Goal: Task Accomplishment & Management: Manage account settings

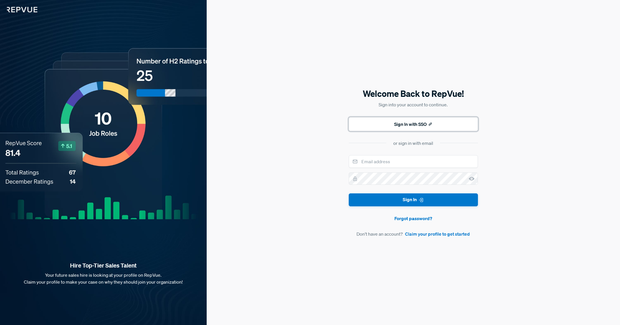
click at [427, 124] on button "Sign In with SSO" at bounding box center [413, 124] width 129 height 14
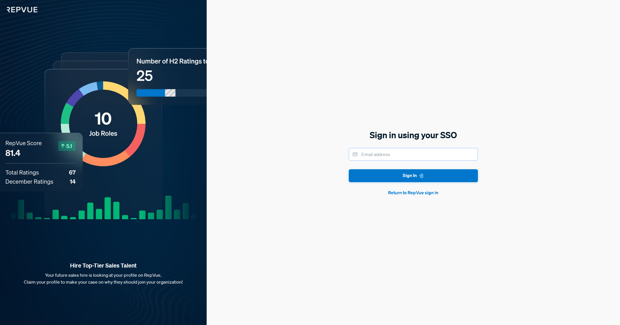
click at [386, 156] on input "email" at bounding box center [413, 154] width 129 height 13
type input "[PERSON_NAME][EMAIL_ADDRESS][PERSON_NAME][DOMAIN_NAME]"
click at [349, 169] on button "Sign In" at bounding box center [413, 175] width 129 height 13
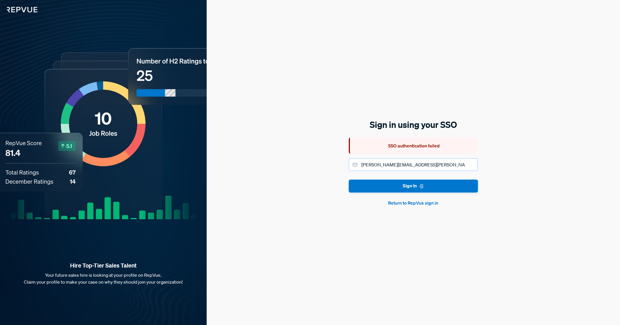
click at [431, 164] on input "[PERSON_NAME][EMAIL_ADDRESS][PERSON_NAME][DOMAIN_NAME]" at bounding box center [413, 164] width 129 height 13
click at [422, 202] on button "Return to RepVue sign in" at bounding box center [413, 202] width 129 height 7
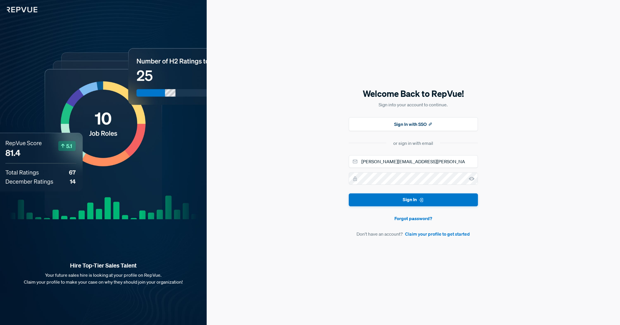
click at [305, 164] on div "Welcome Back to RepVue! Sign into your account to continue. Sign In with SSO or…" at bounding box center [413, 162] width 413 height 325
click at [540, 81] on div "Welcome Back to RepVue! Sign into your account to continue. Sign In with SSO or…" at bounding box center [413, 162] width 413 height 325
click at [398, 161] on input "email" at bounding box center [413, 161] width 129 height 13
type input "[PERSON_NAME][EMAIL_ADDRESS][PERSON_NAME][DOMAIN_NAME]"
click at [349, 193] on button "Sign In" at bounding box center [413, 199] width 129 height 13
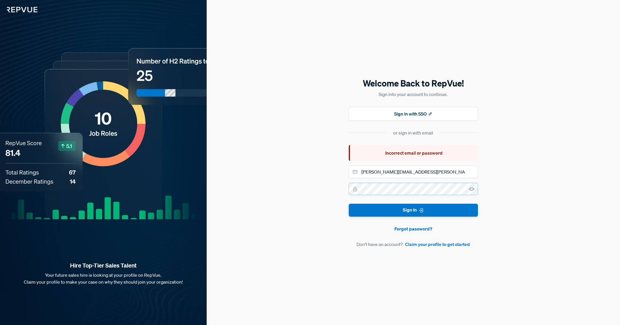
click at [349, 203] on button "Sign In" at bounding box center [413, 209] width 129 height 13
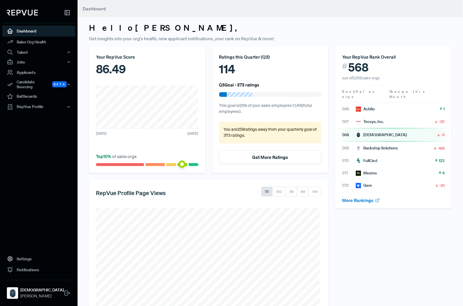
click at [142, 83] on div "Your RepVue Score 86.49 [DATE] [DATE] Top 10 % of sales orgs" at bounding box center [147, 109] width 116 height 126
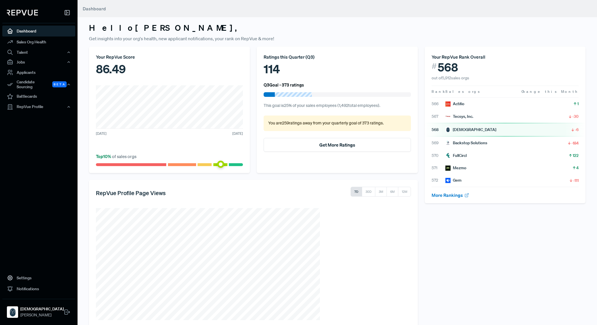
click at [378, 22] on div "Hello [PERSON_NAME] , Get insights into your org's health, new applicant notifi…" at bounding box center [336, 168] width 519 height 336
click at [330, 173] on div "Your RepVue Score 86.49 [DATE] [DATE] Top 10 % of sales orgs Ratings this Quart…" at bounding box center [253, 186] width 335 height 280
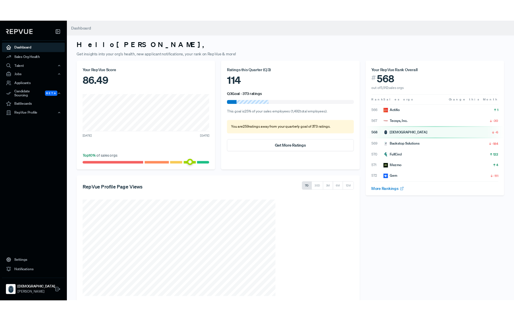
scroll to position [11, 0]
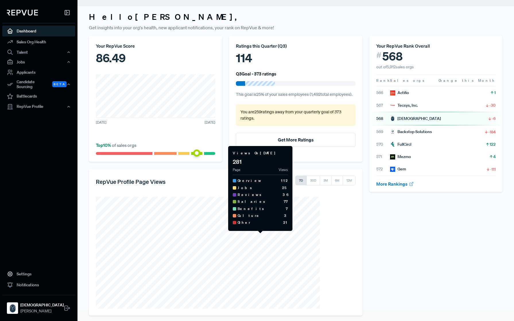
click at [323, 201] on section "Views On [DATE] 281 Page Views Overview 112 Jobs 25 Reviews 36 Salaries 77 Bene…" at bounding box center [226, 253] width 260 height 112
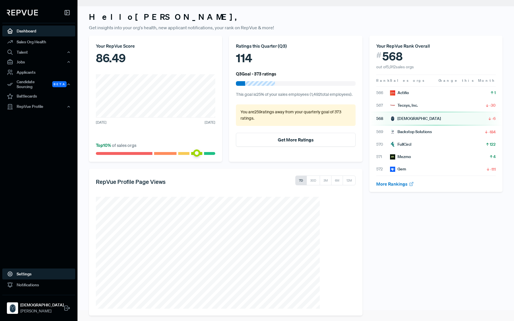
click at [21, 275] on link "Settings" at bounding box center [38, 274] width 73 height 11
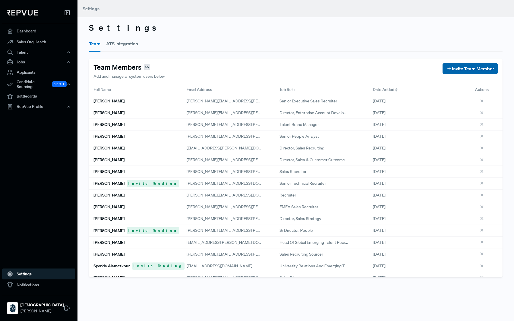
click at [462, 70] on span "Invite Team Member" at bounding box center [473, 68] width 42 height 7
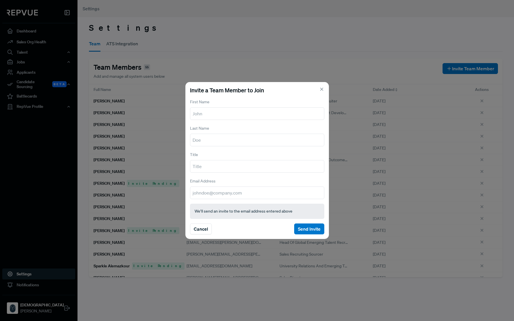
type input "s"
type input "[PERSON_NAME]"
type input "Biswas"
type input "s"
type input "[EMAIL_ADDRESS][DOMAIN_NAME]"
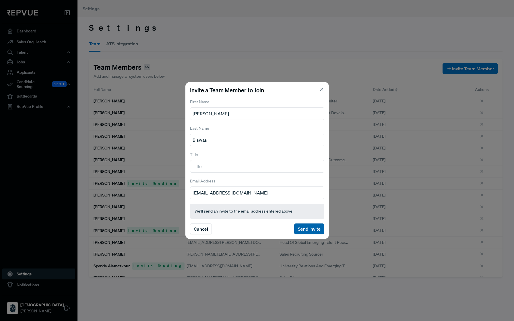
click at [309, 228] on button "Send Invite" at bounding box center [309, 229] width 30 height 11
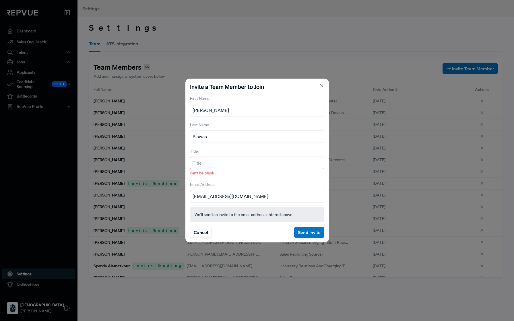
click at [256, 158] on input "text" at bounding box center [257, 163] width 134 height 13
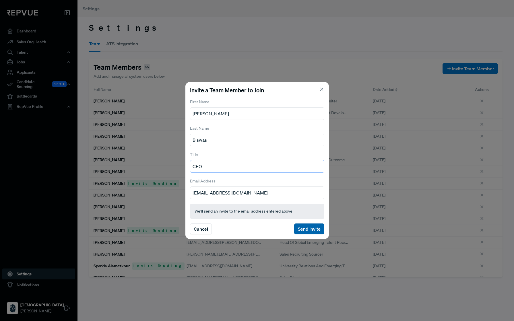
type input "CEO"
click at [302, 228] on button "Send Invite" at bounding box center [309, 229] width 30 height 11
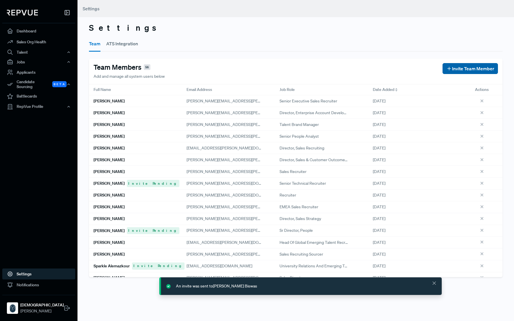
click at [476, 66] on span "Invite Team Member" at bounding box center [473, 68] width 42 height 7
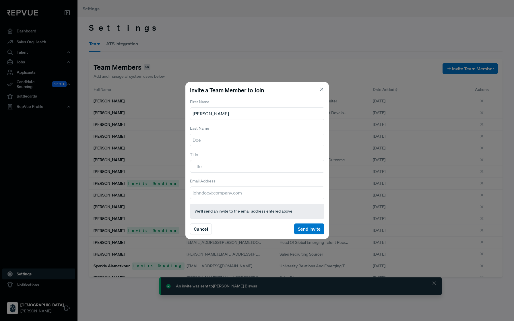
type input "[PERSON_NAME]"
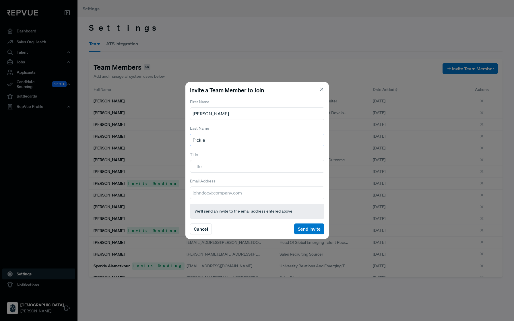
type input "Pickle"
type input "CPO"
type input "[PERSON_NAME][EMAIL_ADDRESS][DOMAIN_NAME]"
click at [315, 229] on button "Send Invite" at bounding box center [309, 229] width 30 height 11
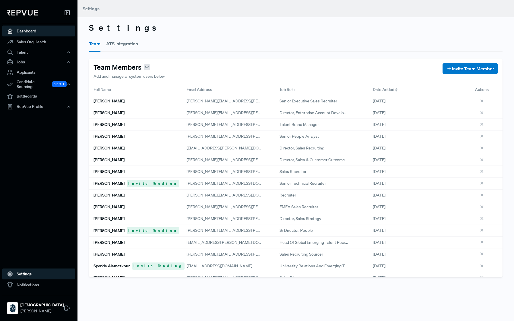
click at [24, 29] on link "Dashboard" at bounding box center [38, 31] width 73 height 11
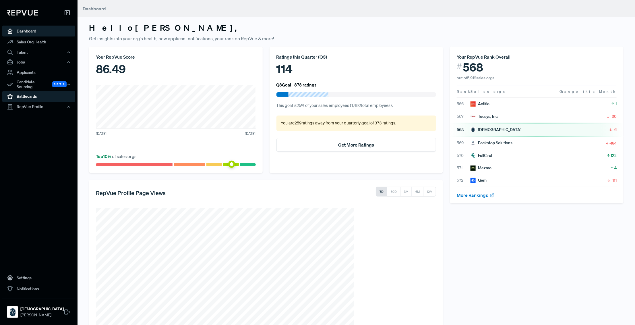
click at [36, 95] on link "Battlecards" at bounding box center [38, 96] width 73 height 11
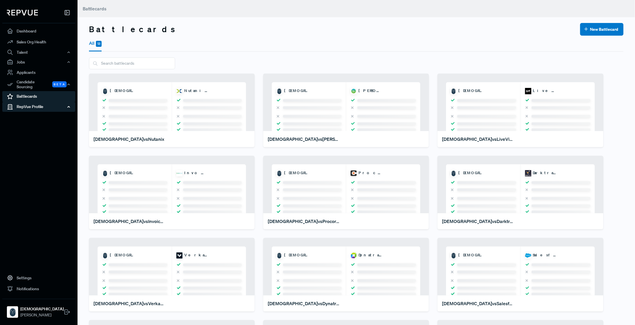
click at [41, 102] on div "RepVue Profile" at bounding box center [38, 107] width 73 height 10
click at [42, 113] on link "Profile Overview" at bounding box center [46, 120] width 73 height 15
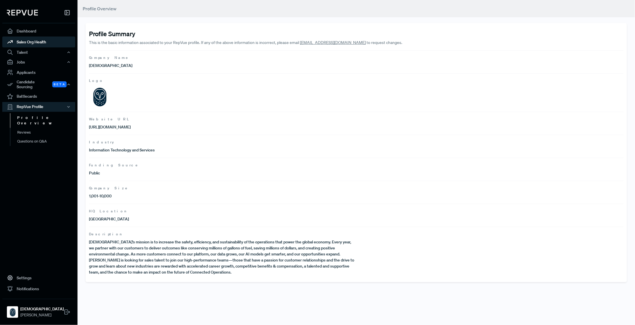
click at [41, 42] on link "Sales Org Health" at bounding box center [38, 41] width 73 height 11
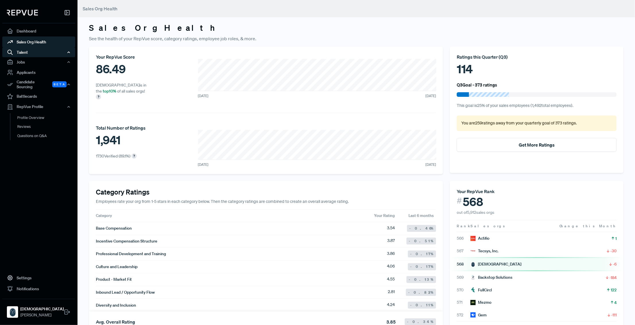
click at [39, 50] on div "Talent" at bounding box center [38, 52] width 73 height 10
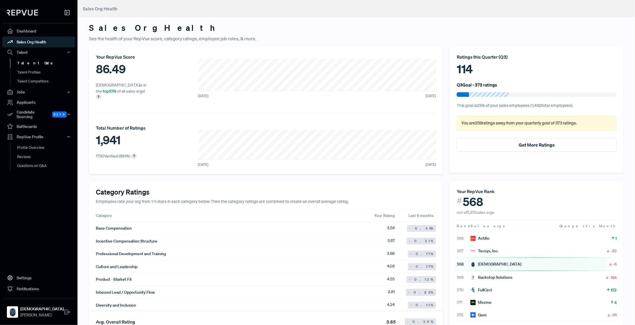
click at [36, 61] on link "Talent Data" at bounding box center [46, 63] width 73 height 9
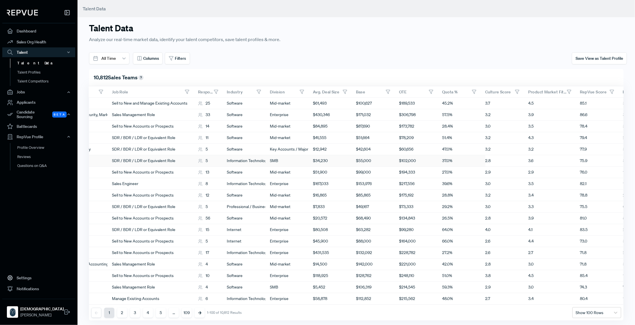
scroll to position [0, 233]
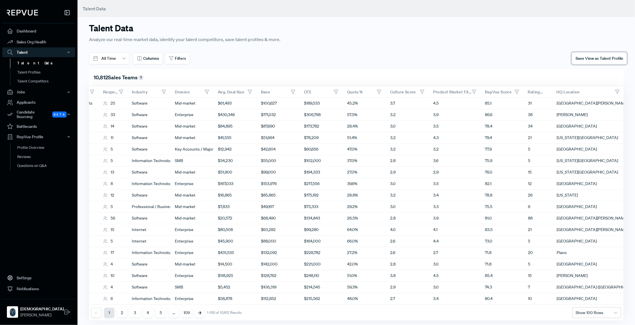
click at [602, 60] on span "Save View as Talent Profile" at bounding box center [599, 58] width 48 height 5
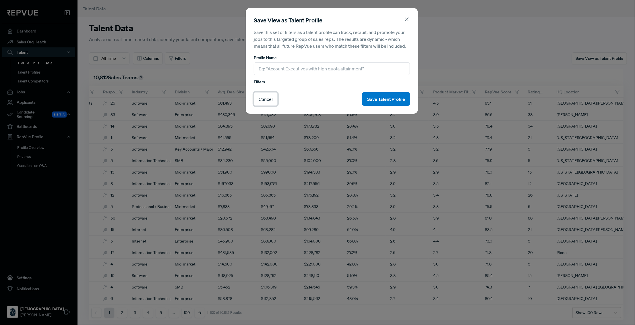
click at [273, 98] on button "Cancel" at bounding box center [266, 98] width 24 height 13
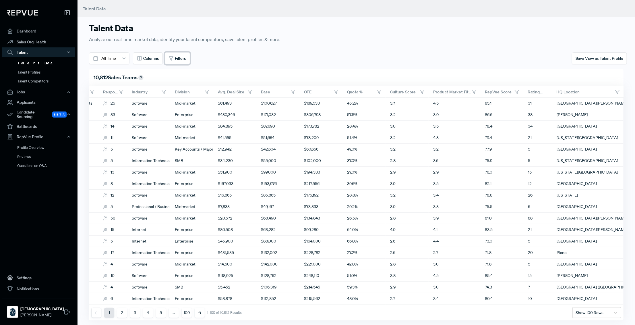
click at [180, 56] on span "Filters" at bounding box center [180, 58] width 11 height 6
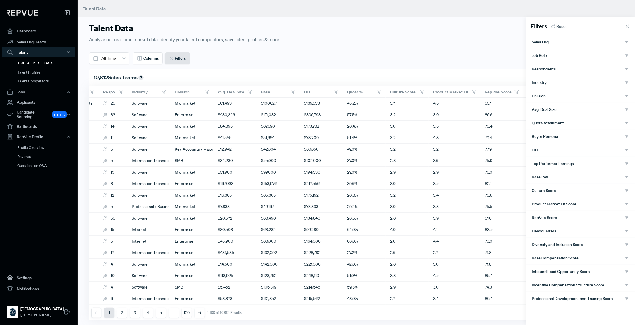
click at [563, 94] on div "Division" at bounding box center [581, 95] width 98 height 5
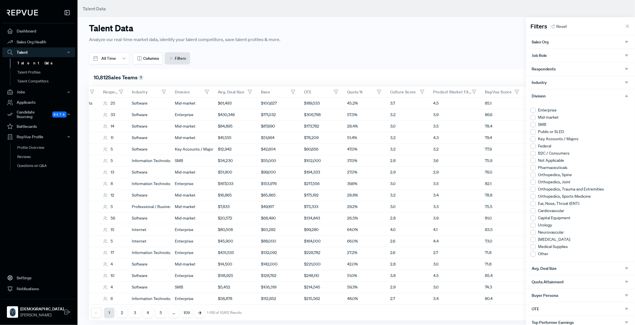
click at [533, 108] on div at bounding box center [532, 110] width 5 height 5
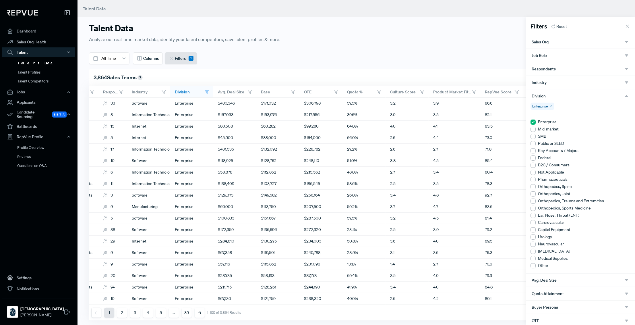
click at [502, 72] on div at bounding box center [317, 162] width 635 height 325
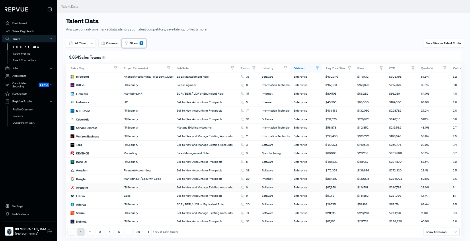
scroll to position [0, 0]
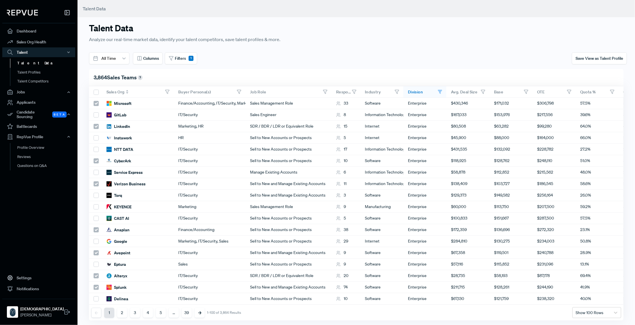
click at [167, 91] on use at bounding box center [167, 92] width 4 height 4
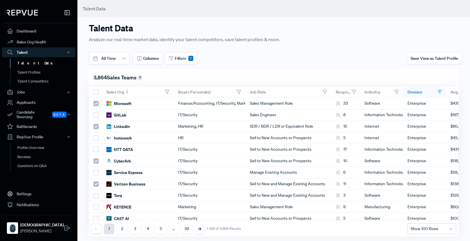
click at [141, 92] on div "Sales Org" at bounding box center [138, 91] width 72 height 11
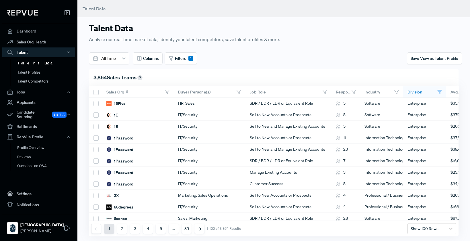
click at [134, 89] on div "Sales Org" at bounding box center [138, 91] width 72 height 11
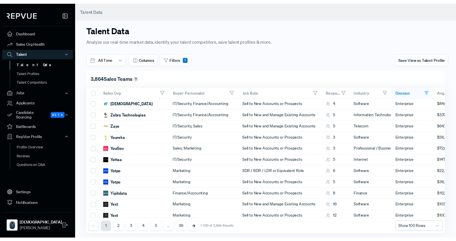
scroll to position [689, 0]
